Goal: Task Accomplishment & Management: Manage account settings

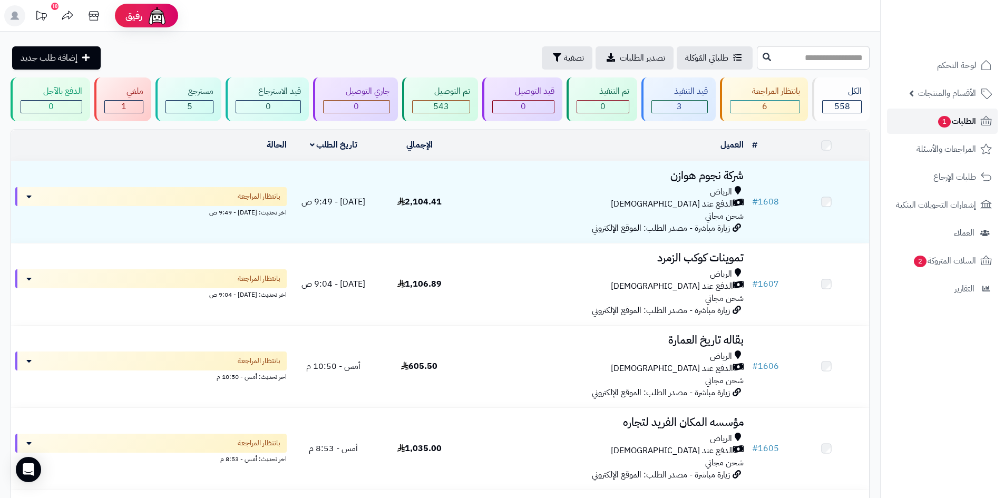
scroll to position [264, 0]
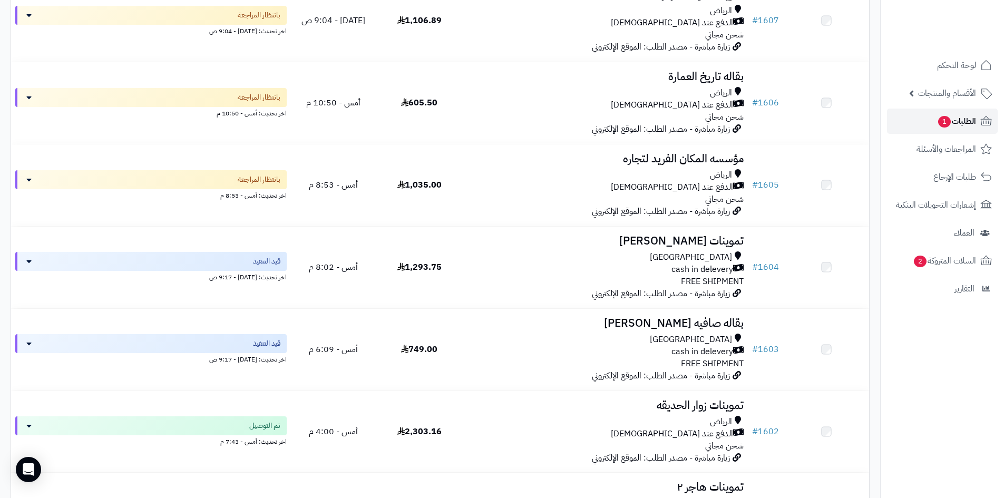
drag, startPoint x: 0, startPoint y: 0, endPoint x: 956, endPoint y: 121, distance: 963.1
click at [956, 121] on span "الطلبات 1" at bounding box center [956, 121] width 39 height 15
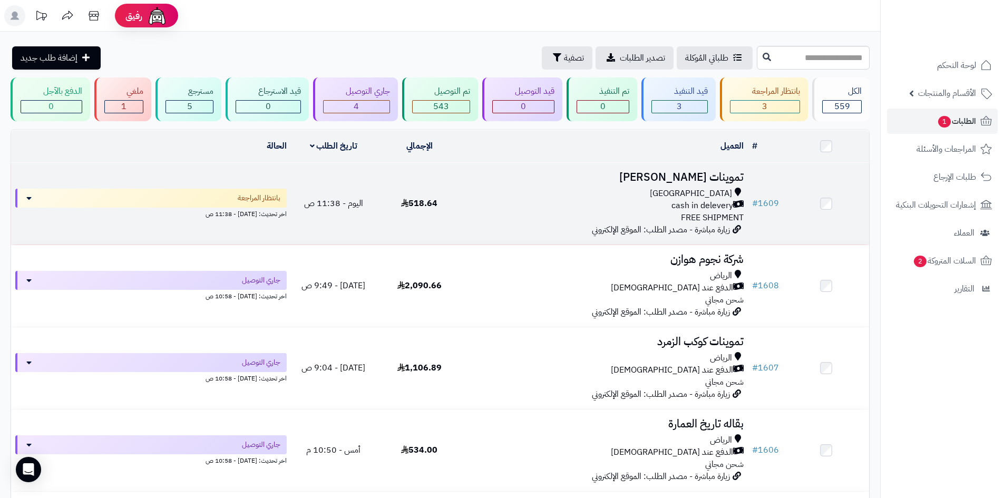
click at [659, 201] on div "cash in delevery" at bounding box center [604, 206] width 277 height 12
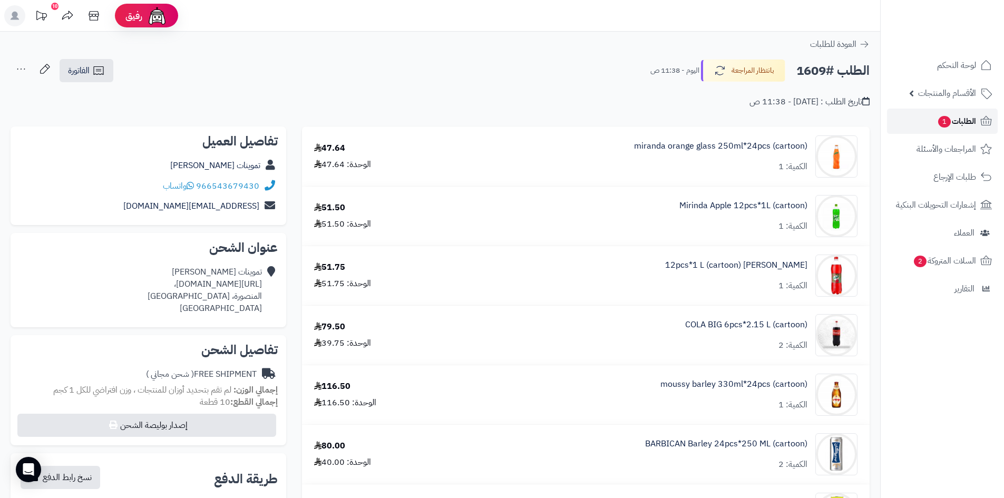
click at [956, 122] on span "الطلبات 1" at bounding box center [956, 121] width 39 height 15
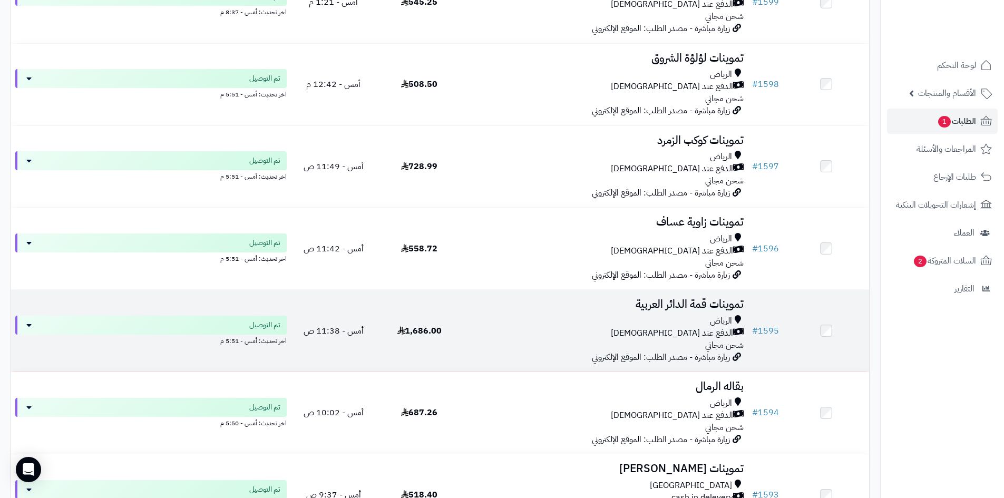
scroll to position [1265, 0]
